Goal: Information Seeking & Learning: Find specific page/section

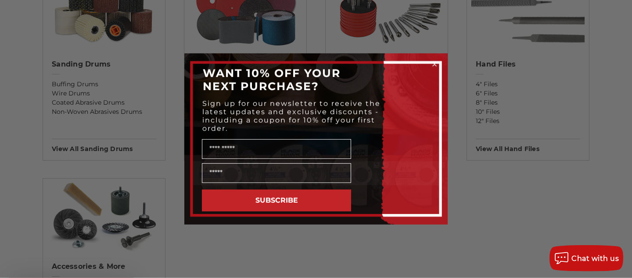
scroll to position [782, 0]
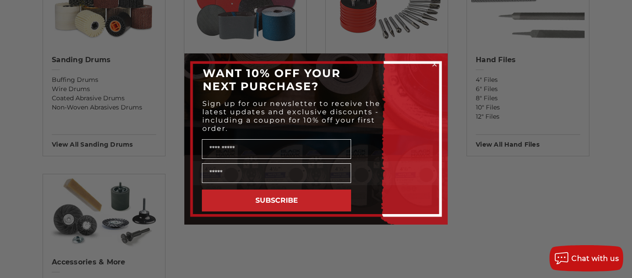
click at [437, 63] on circle "Close dialog" at bounding box center [434, 65] width 8 height 8
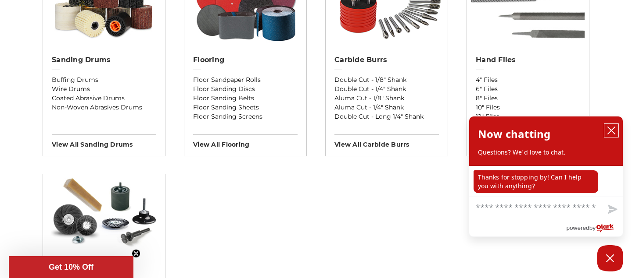
click at [611, 127] on icon "close chatbox" at bounding box center [610, 130] width 7 height 7
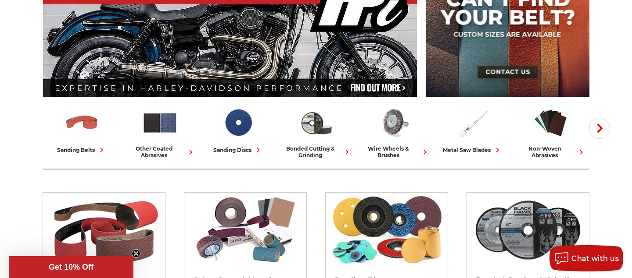
scroll to position [0, 0]
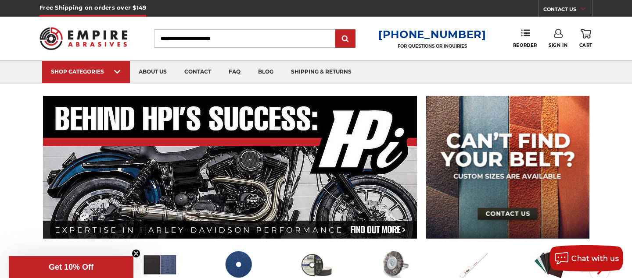
click at [256, 39] on input "Search" at bounding box center [244, 38] width 181 height 18
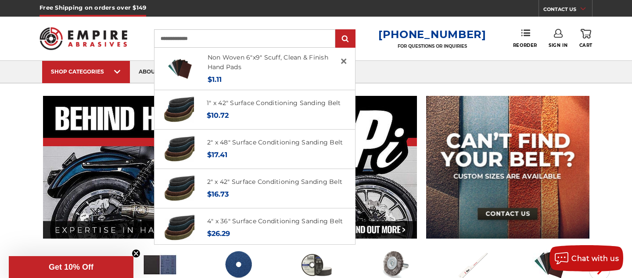
type input "**********"
click at [336, 30] on input "submit" at bounding box center [345, 39] width 18 height 18
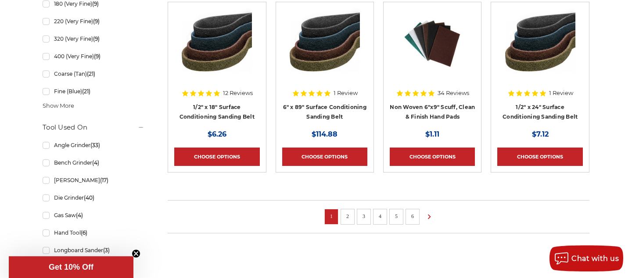
scroll to position [639, 0]
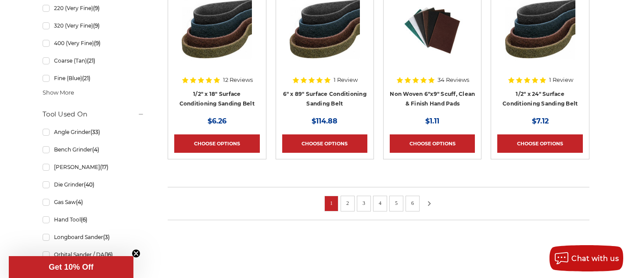
click at [427, 200] on icon at bounding box center [429, 204] width 11 height 10
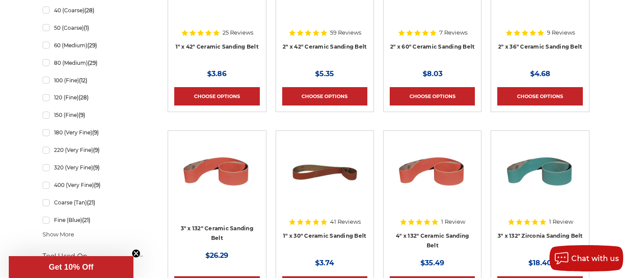
scroll to position [710, 0]
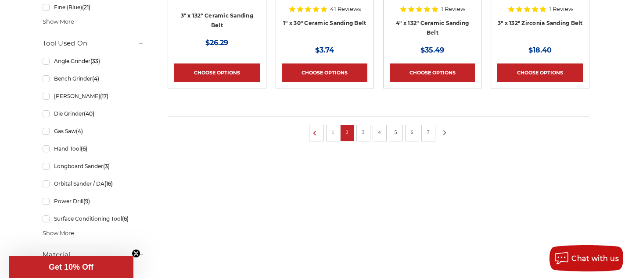
click at [442, 130] on icon at bounding box center [444, 133] width 11 height 10
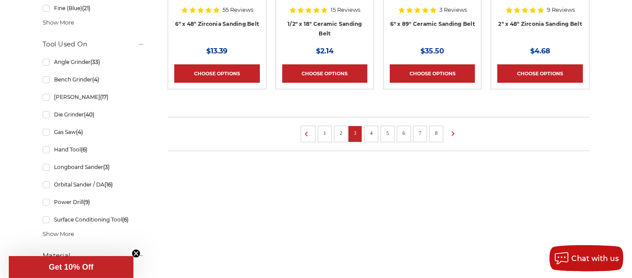
scroll to position [710, 0]
